Goal: Task Accomplishment & Management: Use online tool/utility

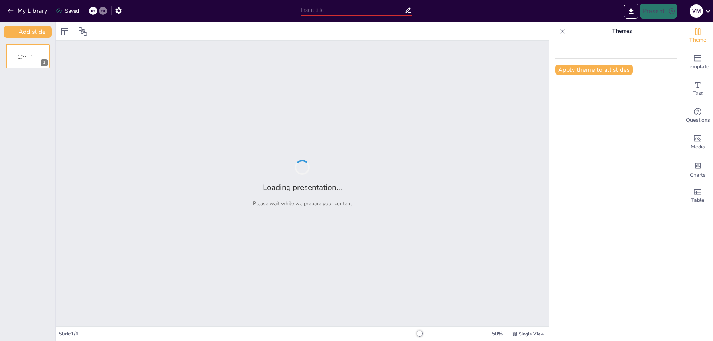
type input "[PERSON_NAME] с [PERSON_NAME] пакетом: идеальное решение для работы в опасных у…"
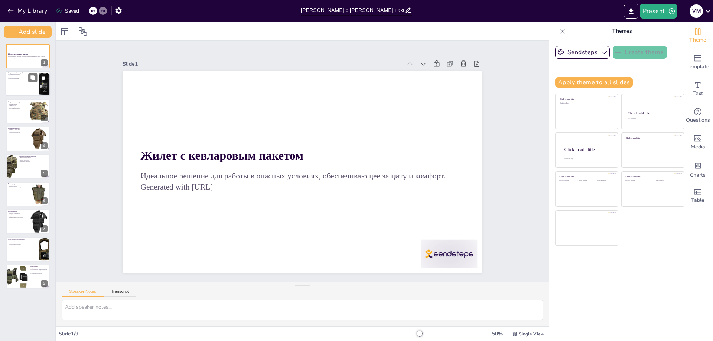
click at [20, 81] on div at bounding box center [28, 83] width 45 height 25
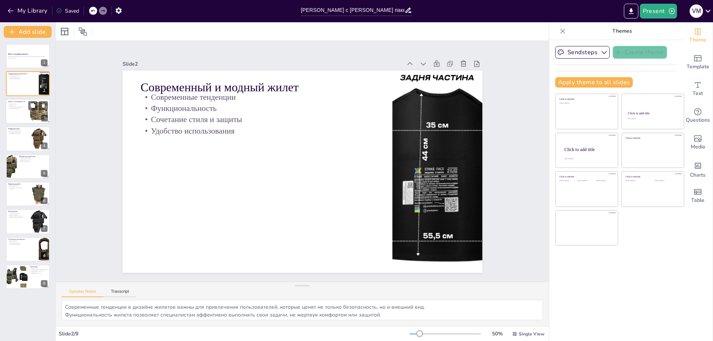
click at [22, 111] on div at bounding box center [28, 111] width 45 height 25
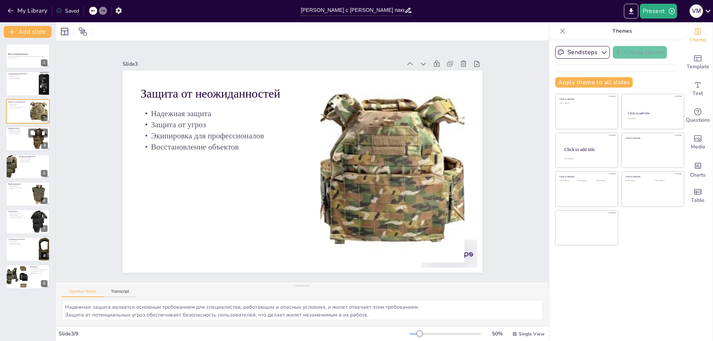
click at [21, 141] on div at bounding box center [28, 138] width 45 height 25
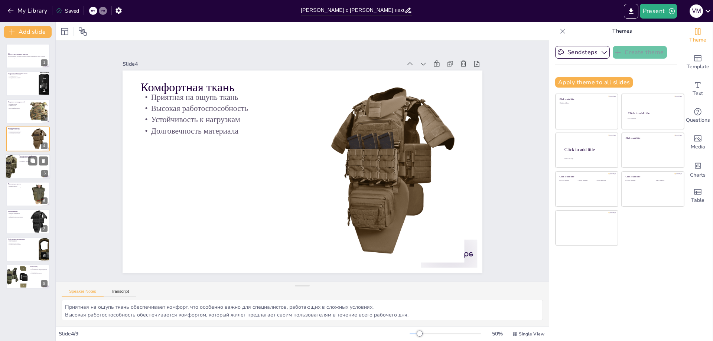
click at [19, 168] on div at bounding box center [28, 166] width 45 height 25
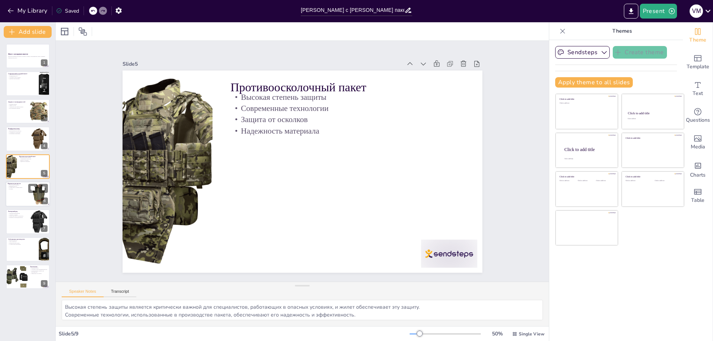
click at [24, 198] on div at bounding box center [28, 194] width 45 height 25
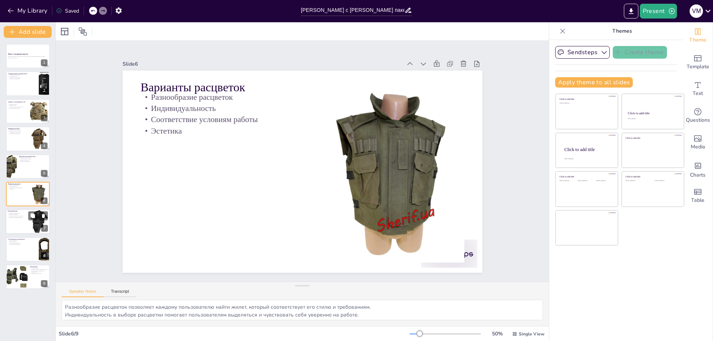
click at [27, 224] on div at bounding box center [28, 221] width 45 height 25
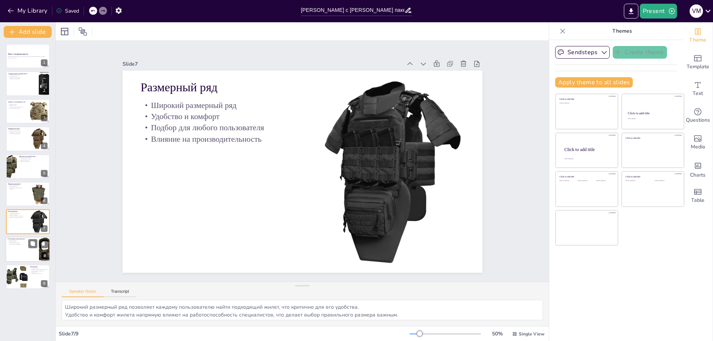
click at [15, 253] on div at bounding box center [28, 249] width 45 height 25
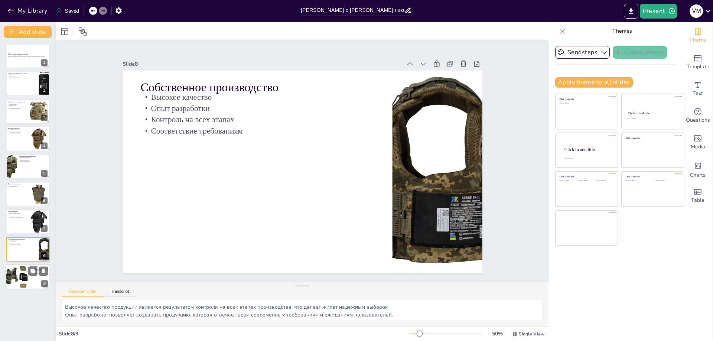
click at [16, 274] on div at bounding box center [16, 276] width 25 height 25
type textarea "Надежный выбор жилета для профессионалов подчеркивает его важность в обеспечени…"
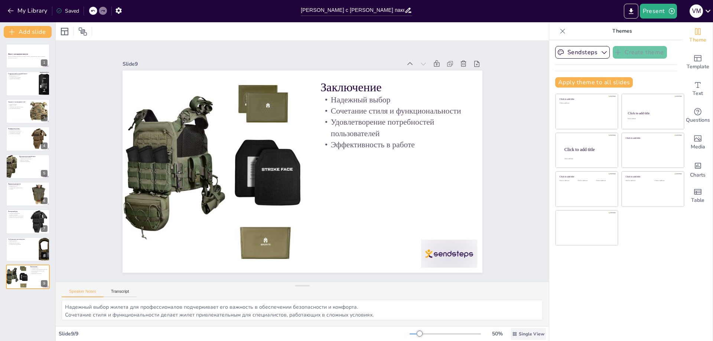
click at [528, 334] on span "Single View" at bounding box center [532, 334] width 26 height 6
click at [549, 268] on div "Sendsteps Create theme Apply theme to all slides Click to add title Click to ad…" at bounding box center [616, 190] width 134 height 301
click at [651, 11] on button "Present" at bounding box center [658, 11] width 37 height 15
click at [657, 29] on li "Preview presentation" at bounding box center [670, 28] width 59 height 12
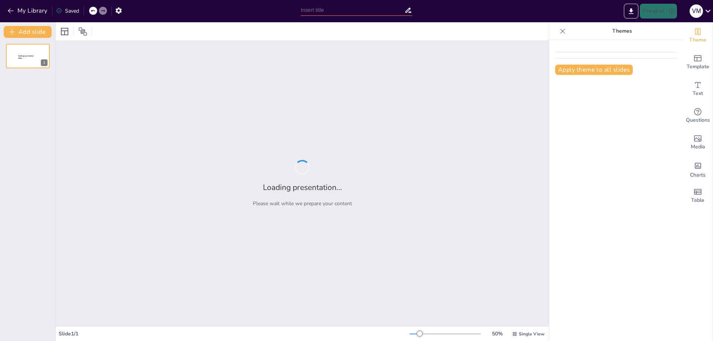
type input "[PERSON_NAME] с [PERSON_NAME] пакетом: идеальное решение для работы в опасных у…"
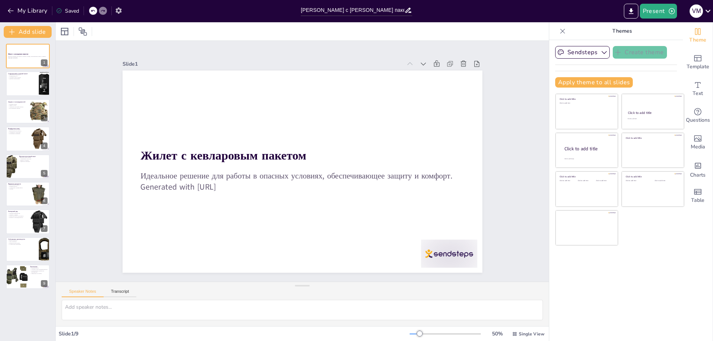
click at [121, 11] on icon "button" at bounding box center [119, 11] width 8 height 8
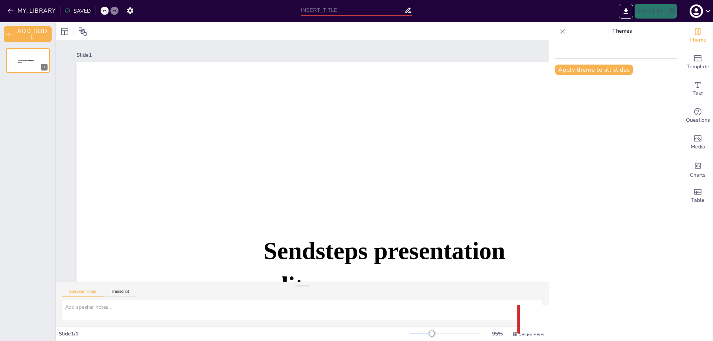
type input "[PERSON_NAME] с [PERSON_NAME] пакетом: идеальное решение для работы в опасных у…"
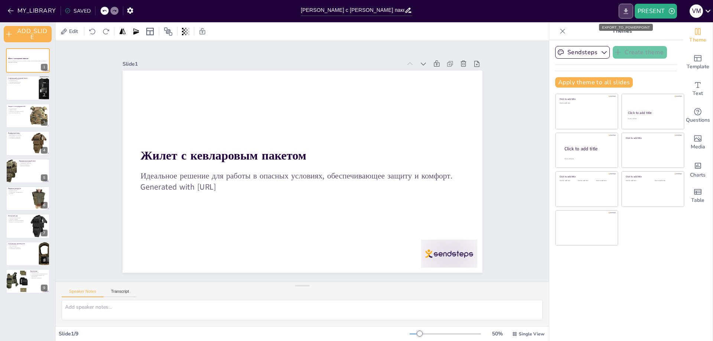
click at [626, 10] on icon "EXPORT_TO_POWERPOINT" at bounding box center [625, 11] width 4 height 6
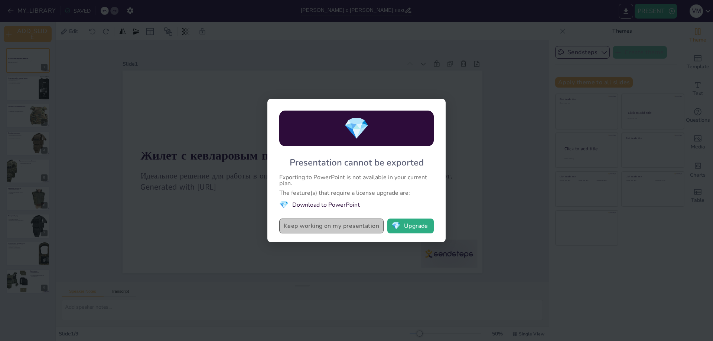
click at [348, 225] on button "Keep working on my presentation" at bounding box center [331, 226] width 104 height 15
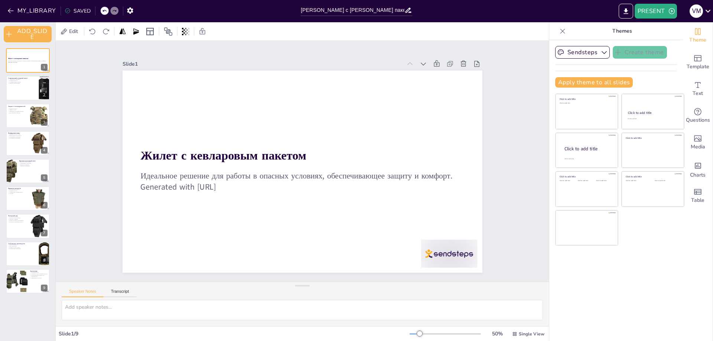
click at [79, 10] on div "SAVED" at bounding box center [78, 10] width 26 height 7
click at [34, 9] on button "MY_LIBRARY" at bounding box center [32, 11] width 53 height 12
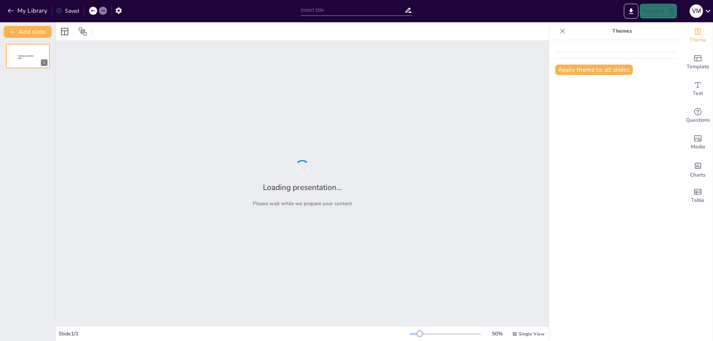
type input "[PERSON_NAME] с [PERSON_NAME] пакетом: идеальное решение для работы в опасных у…"
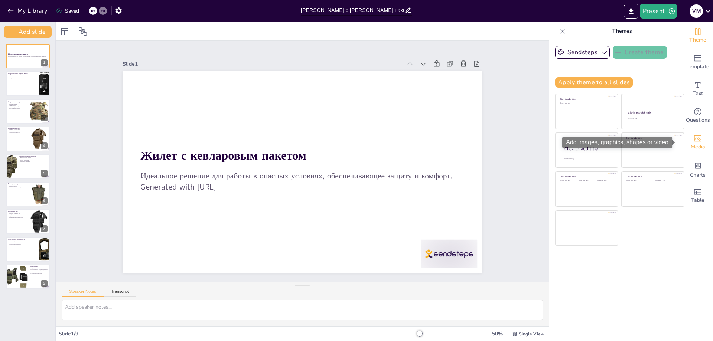
click at [693, 135] on icon "Add images, graphics, shapes or video" at bounding box center [697, 138] width 9 height 9
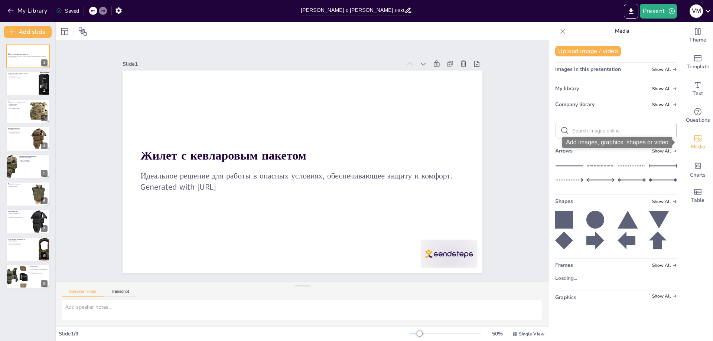
click at [693, 135] on icon "Add images, graphics, shapes or video" at bounding box center [697, 138] width 9 height 9
click at [36, 12] on button "My Library" at bounding box center [28, 11] width 45 height 12
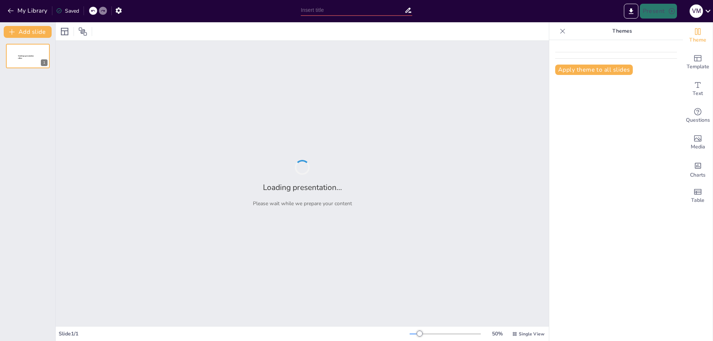
type input "[PERSON_NAME] с [PERSON_NAME] пакетом: идеальное решение для работы в опасных у…"
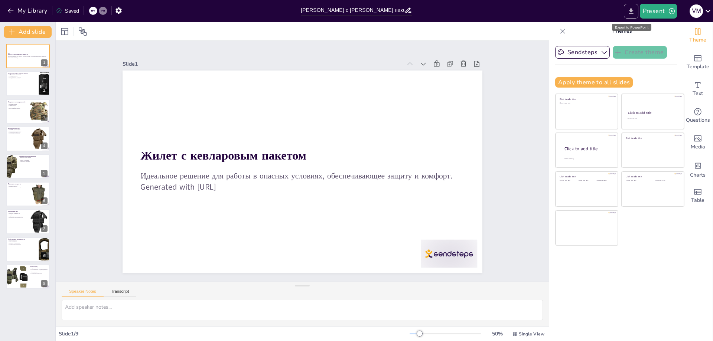
click at [629, 7] on icon "Export to PowerPoint" at bounding box center [631, 11] width 8 height 8
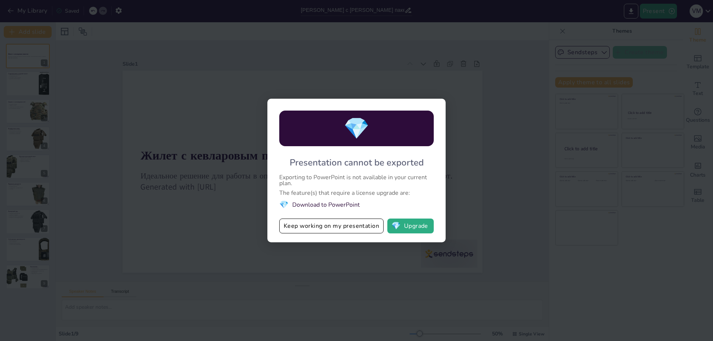
click at [509, 169] on div "💎 Presentation cannot be exported Exporting to PowerPoint is not available in y…" at bounding box center [356, 170] width 713 height 341
click at [484, 203] on div "💎 Presentation cannot be exported Exporting to PowerPoint is not available in y…" at bounding box center [356, 170] width 713 height 341
drag, startPoint x: 328, startPoint y: 223, endPoint x: 334, endPoint y: 224, distance: 6.1
click at [330, 223] on button "Keep working on my presentation" at bounding box center [331, 226] width 104 height 15
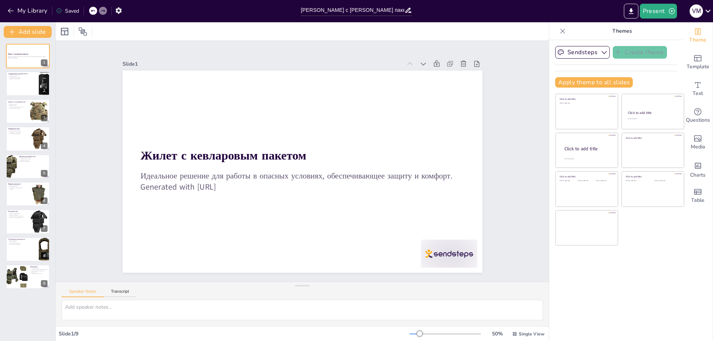
click at [503, 167] on div "Slide 1 Жилет с кевларовым пакетом Идеальное решение для работы в опасных услов…" at bounding box center [302, 161] width 485 height 541
